Goal: Task Accomplishment & Management: Manage account settings

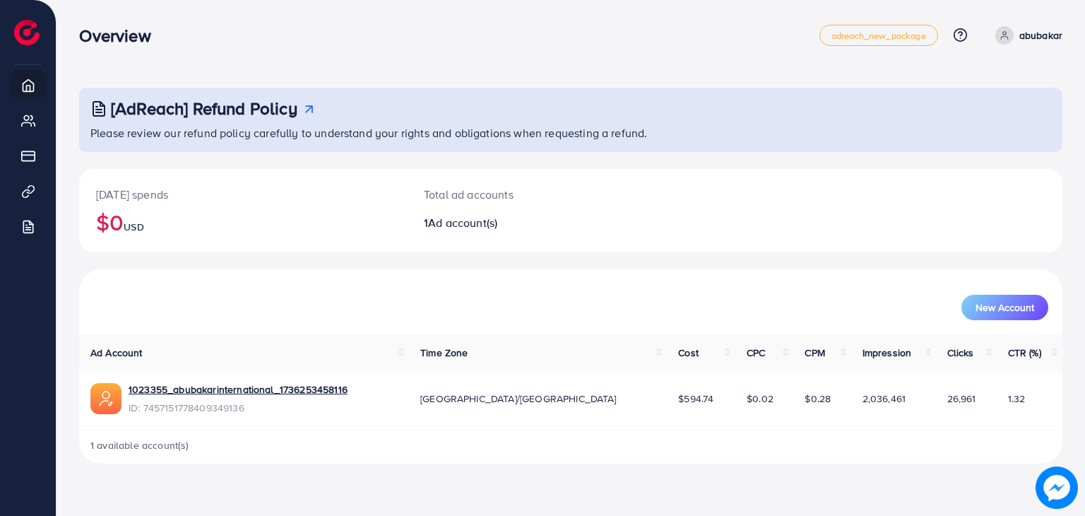
drag, startPoint x: 661, startPoint y: 4, endPoint x: 761, endPoint y: 13, distance: 100.8
click at [761, 13] on nav "Overview adreach_new_package Help Center Contact Support Plans and Pricing Term…" at bounding box center [571, 35] width 984 height 50
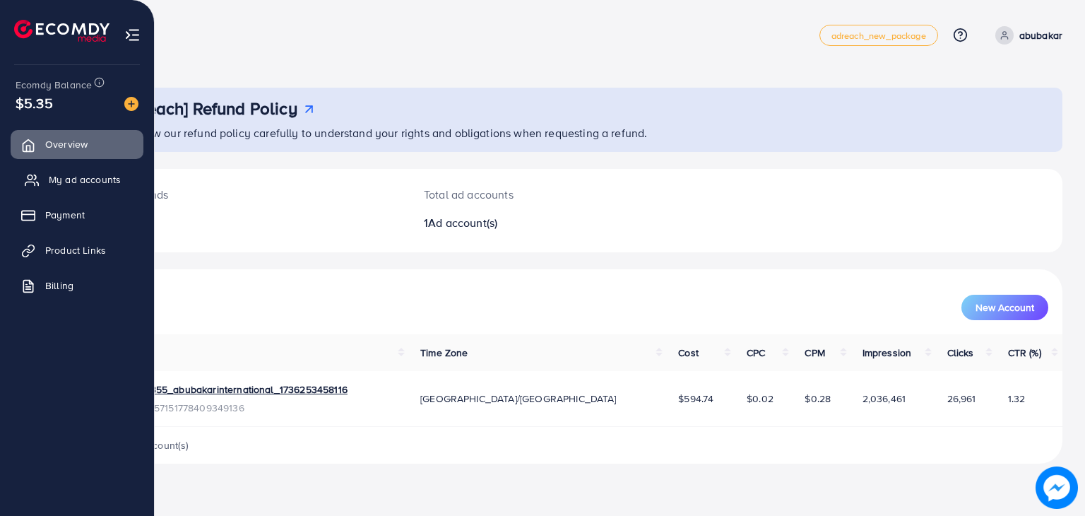
click at [111, 175] on span "My ad accounts" at bounding box center [85, 179] width 72 height 14
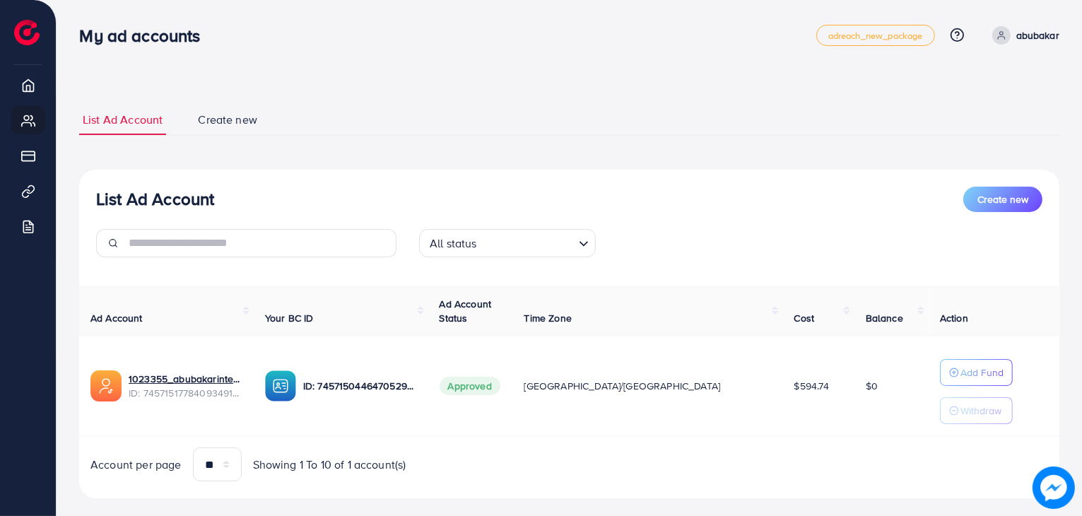
click at [1044, 42] on p "abubakar" at bounding box center [1037, 35] width 43 height 17
click at [964, 87] on span "Profile" at bounding box center [971, 84] width 33 height 17
select select "********"
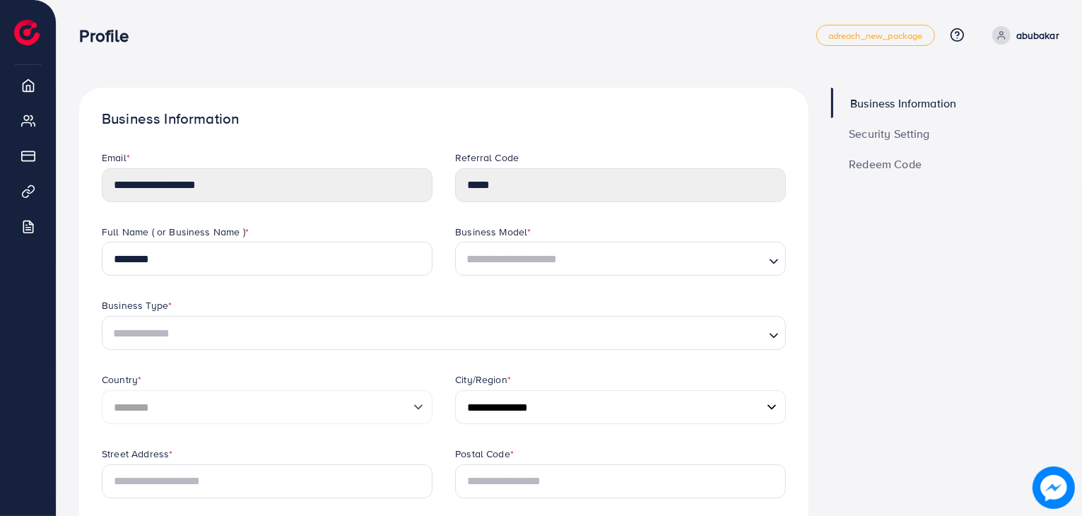
click at [891, 143] on link "Security Setting" at bounding box center [945, 133] width 228 height 30
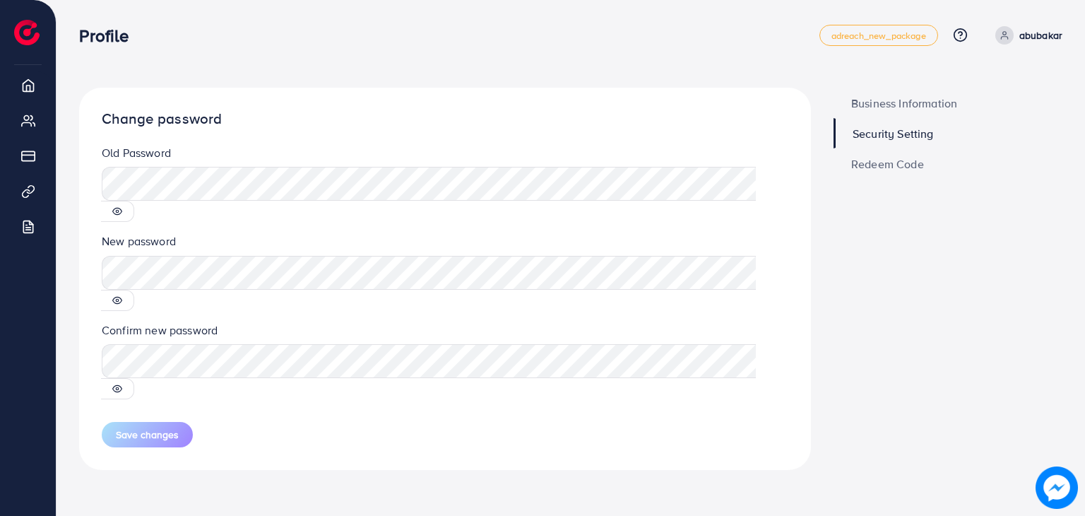
click at [292, 240] on fieldset "New password" at bounding box center [445, 271] width 687 height 77
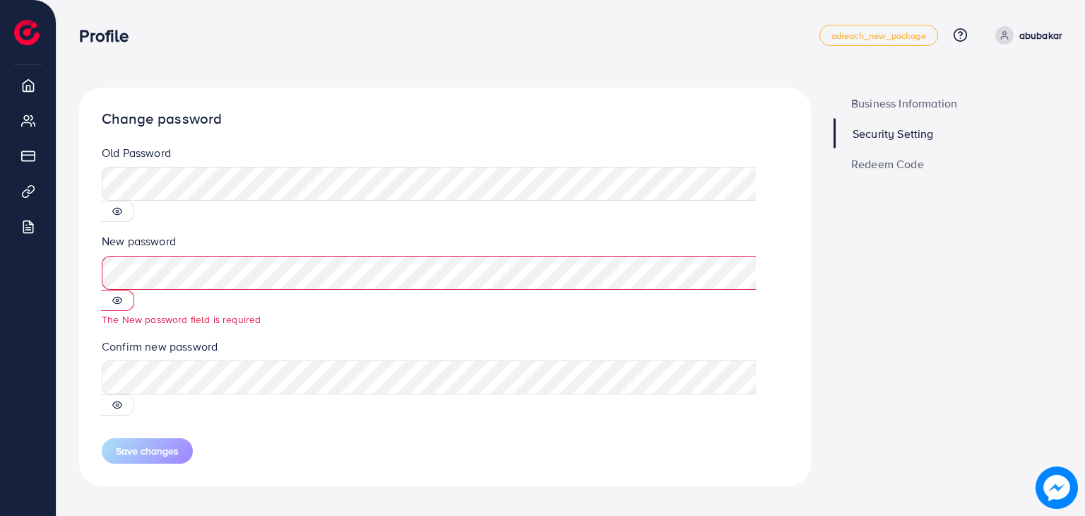
click at [122, 208] on icon at bounding box center [117, 211] width 9 height 6
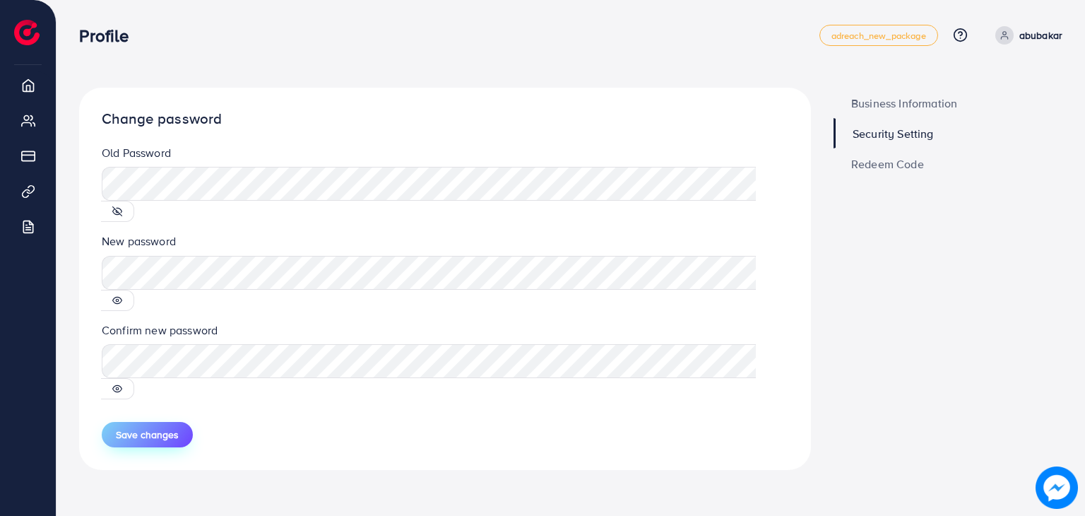
click at [141, 422] on button "Save changes" at bounding box center [147, 434] width 91 height 25
